Goal: Task Accomplishment & Management: Use online tool/utility

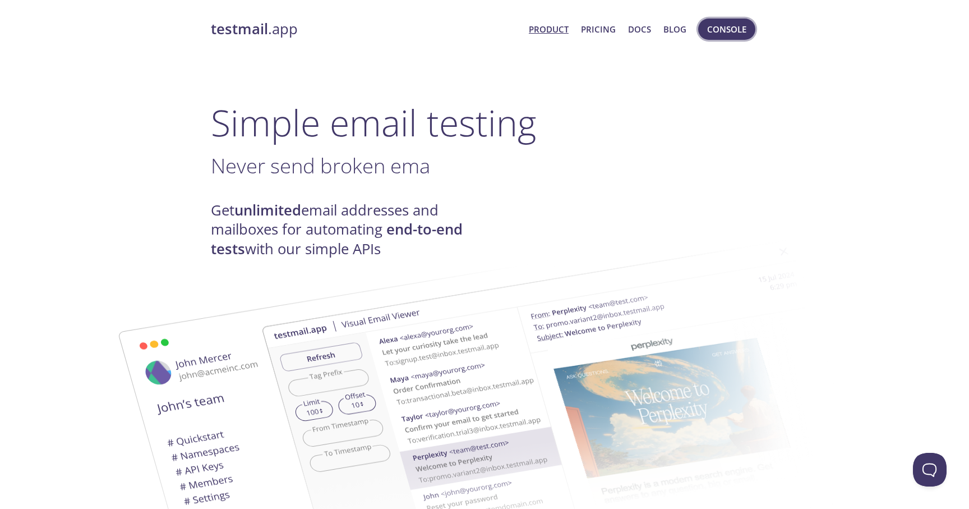
click at [726, 27] on span "Console" at bounding box center [726, 29] width 39 height 15
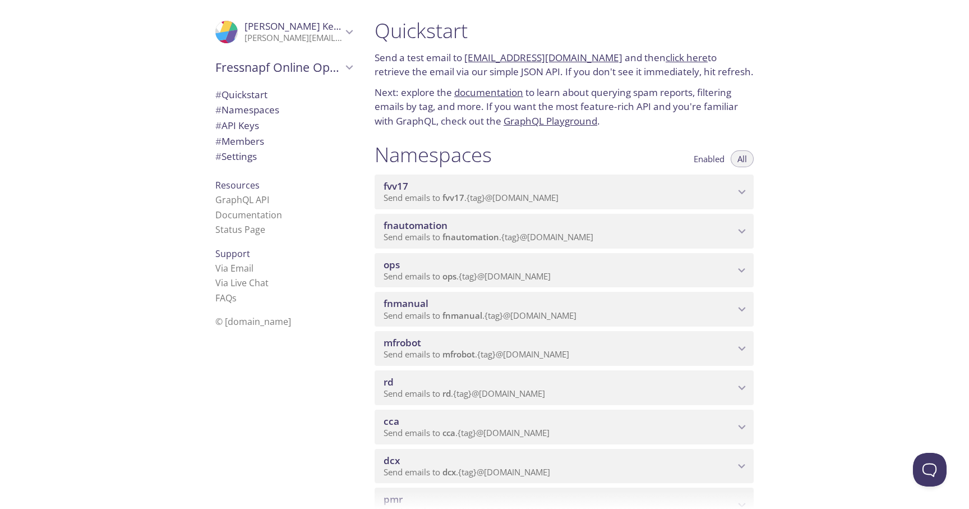
click at [415, 413] on div "cca Send emails to cca . {tag} @[DOMAIN_NAME]" at bounding box center [564, 426] width 379 height 35
click at [612, 453] on span "View Emails (Visual)" at bounding box center [617, 453] width 83 height 13
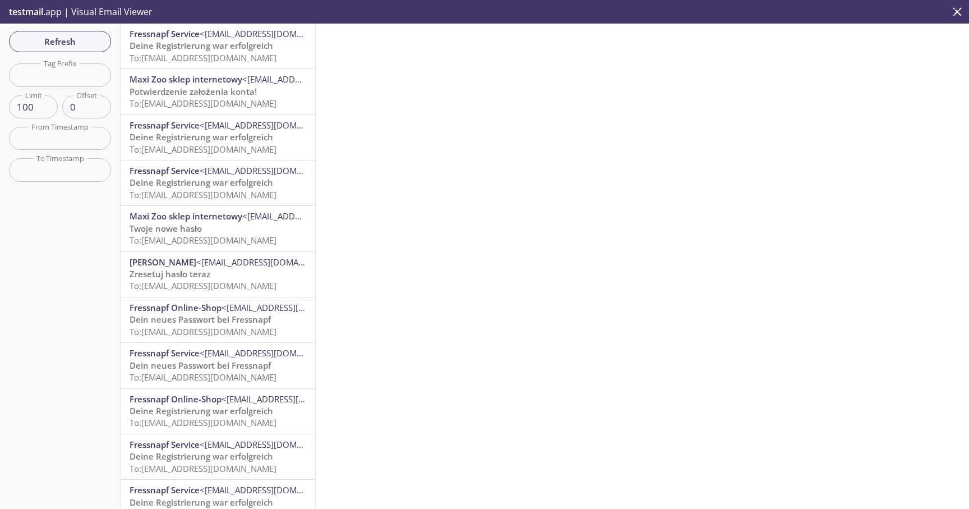
click at [70, 225] on div "Refresh Filters Tag Prefix Tag Prefix Limit 100 Limit Offset 0 Offset From Time…" at bounding box center [60, 266] width 121 height 484
click at [147, 48] on span "Deine Registrierung war erfolgreich" at bounding box center [202, 45] width 144 height 11
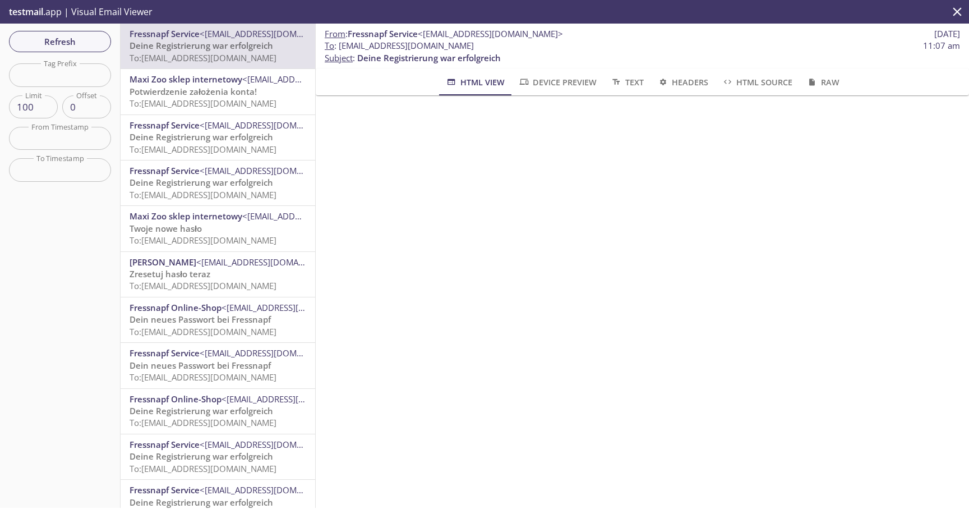
click at [409, 47] on span "To : [EMAIL_ADDRESS][DOMAIN_NAME]" at bounding box center [399, 46] width 149 height 12
click at [388, 47] on span "To : [EMAIL_ADDRESS][DOMAIN_NAME]" at bounding box center [399, 46] width 149 height 12
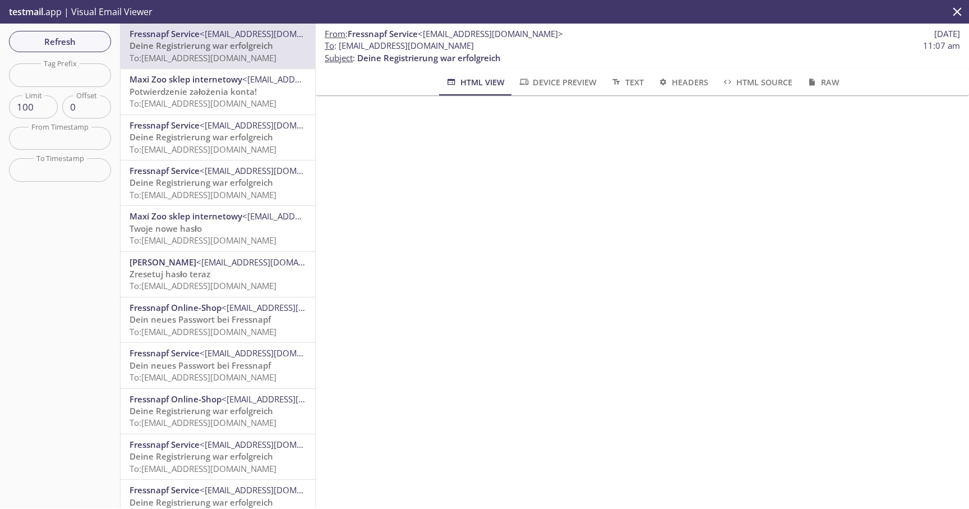
drag, startPoint x: 340, startPoint y: 48, endPoint x: 540, endPoint y: 47, distance: 200.2
click at [540, 47] on span "To : [EMAIL_ADDRESS][DOMAIN_NAME] 11:07 am" at bounding box center [642, 46] width 635 height 12
copy span "[EMAIL_ADDRESS][DOMAIN_NAME]"
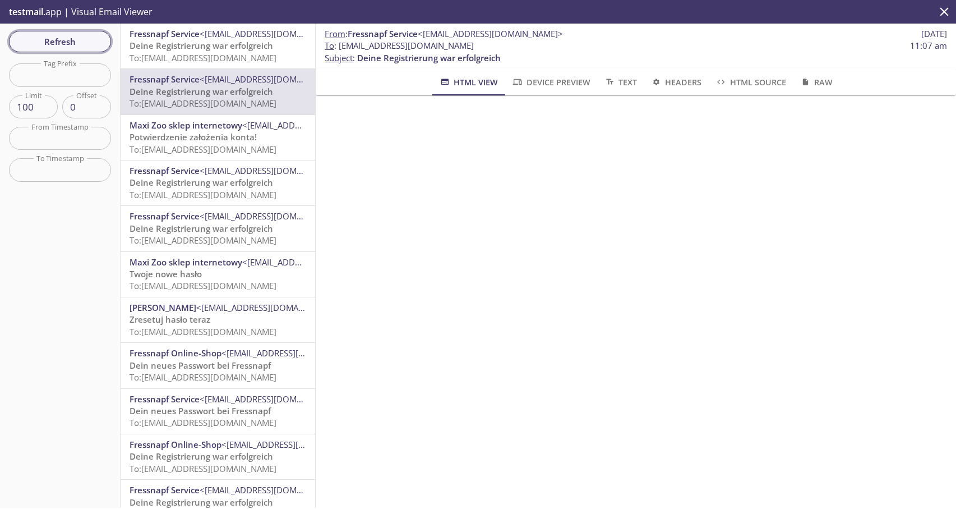
click at [54, 43] on span "Refresh" at bounding box center [60, 41] width 84 height 15
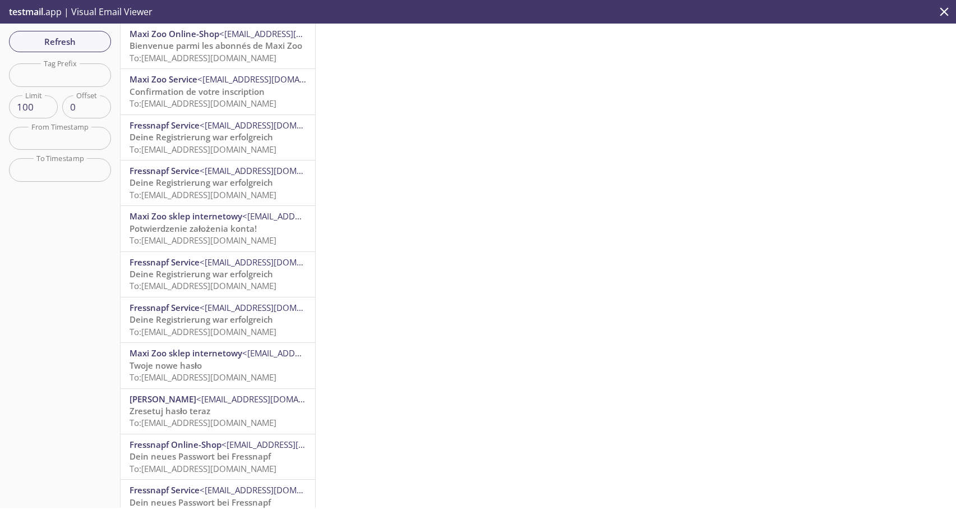
click at [199, 50] on span "Bienvenue parmi les abonnés de Maxi Zoo" at bounding box center [216, 45] width 173 height 11
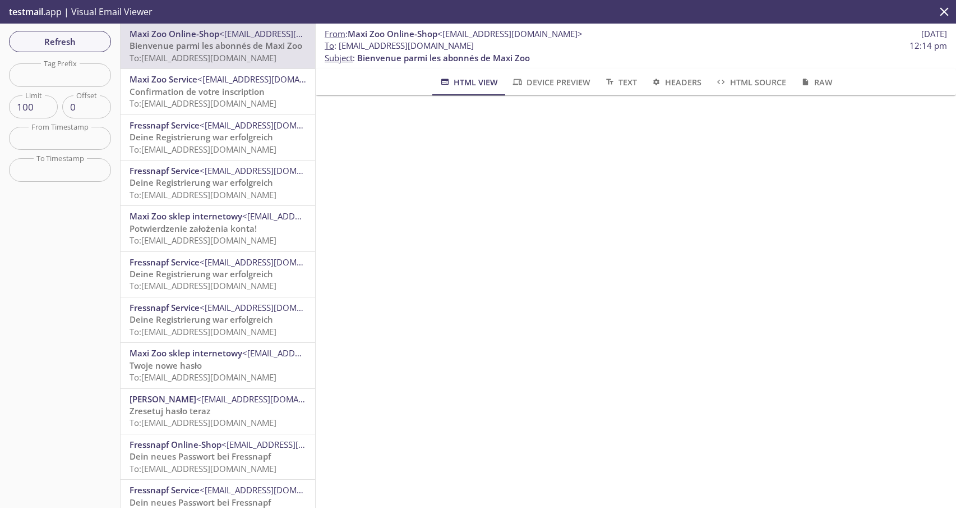
click at [212, 96] on span "Confirmation de votre inscription" at bounding box center [197, 91] width 135 height 11
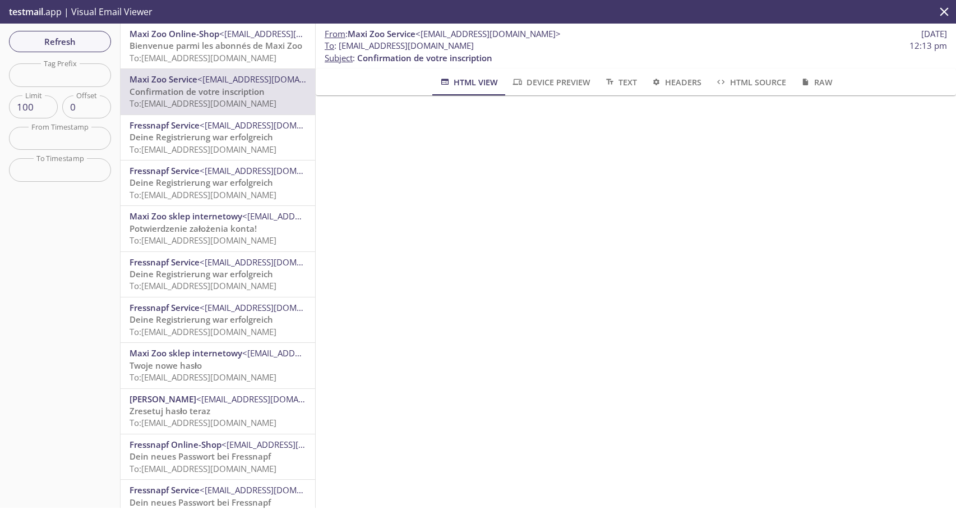
click at [207, 49] on span "Bienvenue parmi les abonnés de Maxi Zoo" at bounding box center [216, 45] width 173 height 11
